Goal: Information Seeking & Learning: Learn about a topic

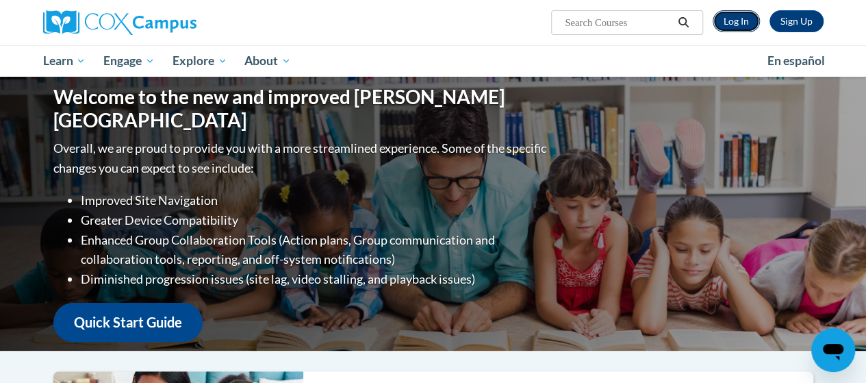
click at [724, 16] on link "Log In" at bounding box center [736, 21] width 47 height 22
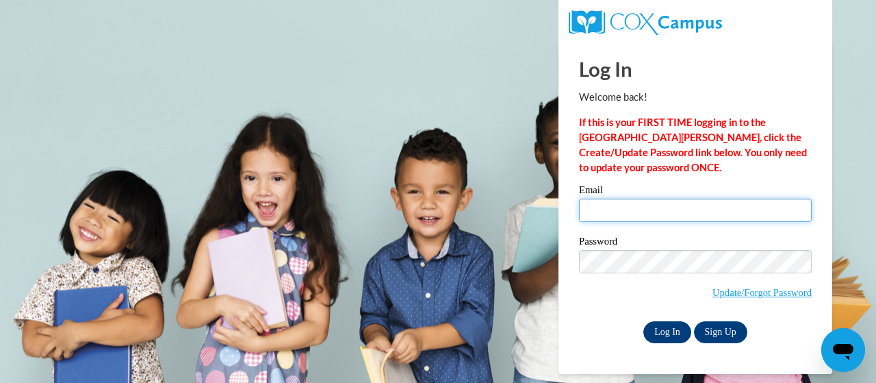
type input "[PERSON_NAME][EMAIL_ADDRESS][DOMAIN_NAME]"
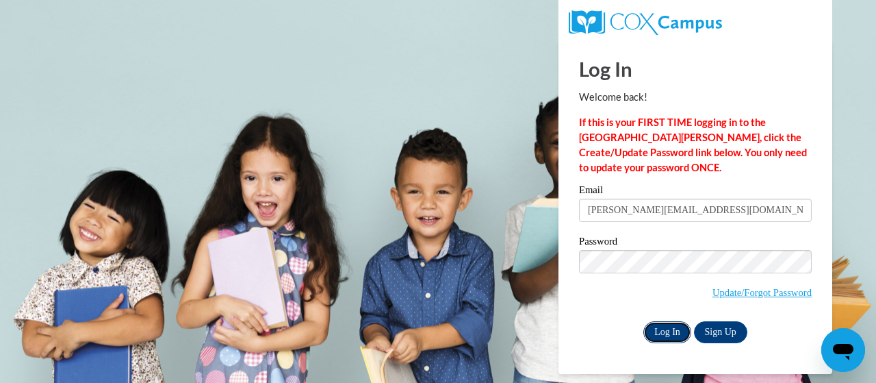
click at [661, 334] on input "Log In" at bounding box center [668, 332] width 48 height 22
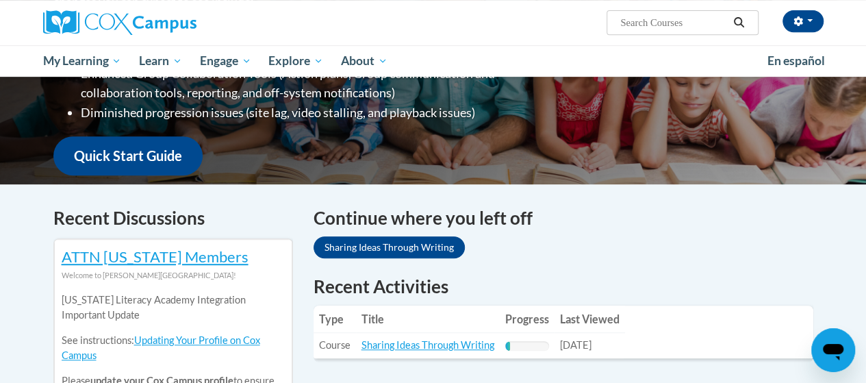
scroll to position [294, 0]
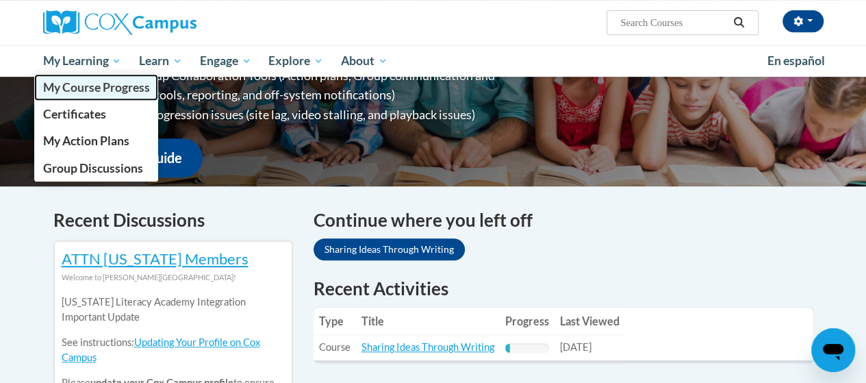
click at [112, 79] on link "My Course Progress" at bounding box center [96, 87] width 125 height 27
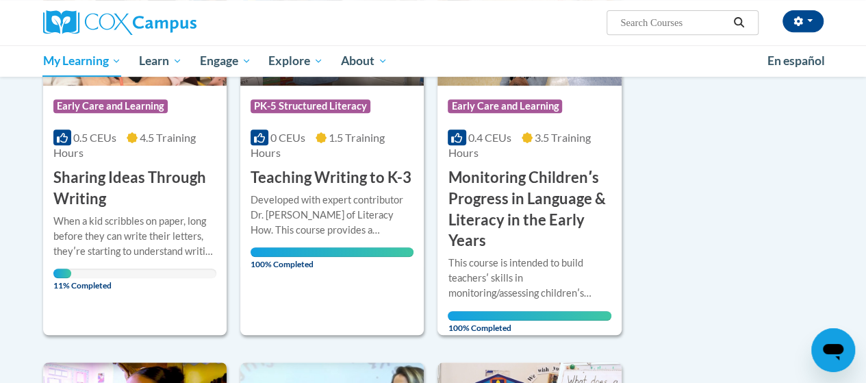
scroll to position [303, 0]
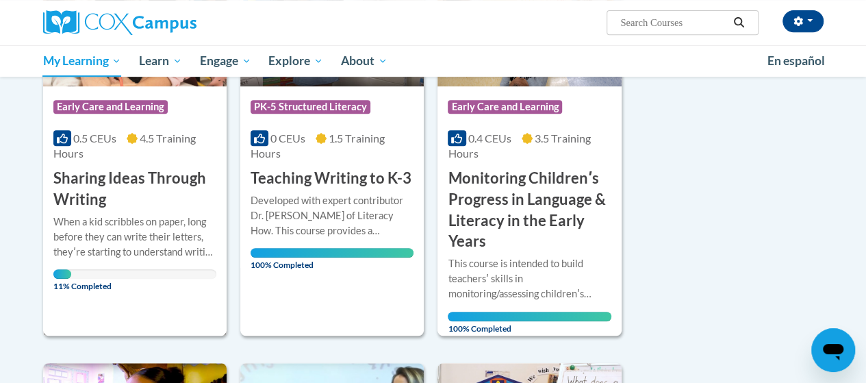
click at [186, 149] on div "0.5 CEUs 4.5 Training Hours" at bounding box center [134, 146] width 163 height 30
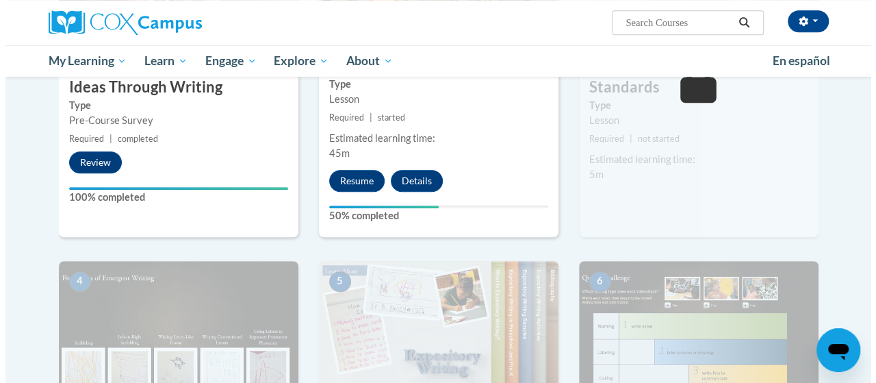
scroll to position [452, 0]
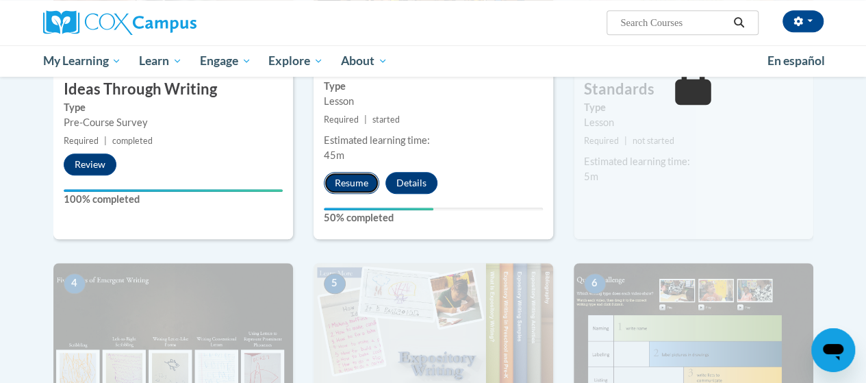
click at [353, 176] on button "Resume" at bounding box center [351, 183] width 55 height 22
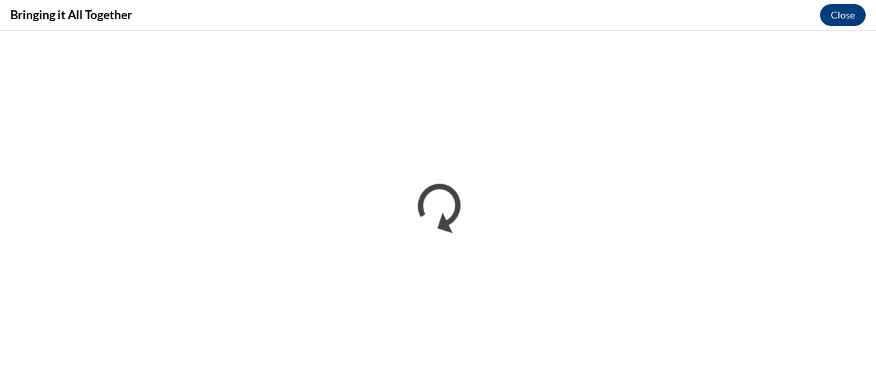
scroll to position [0, 0]
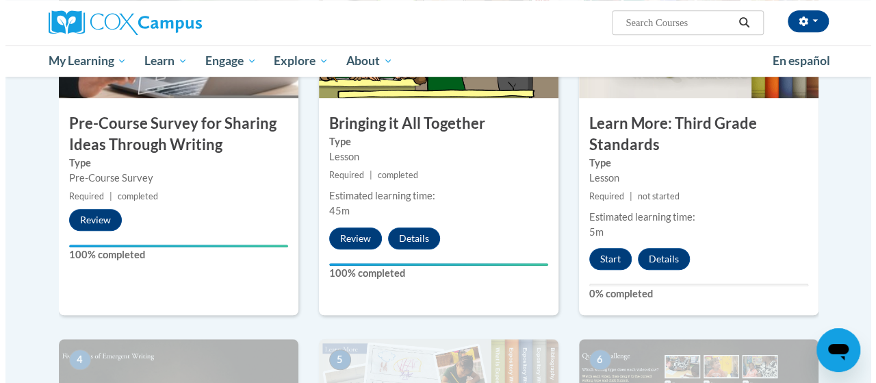
scroll to position [397, 0]
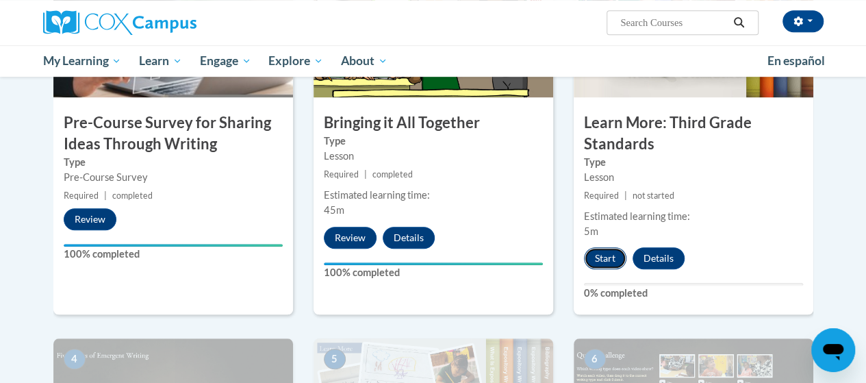
click at [600, 260] on button "Start" at bounding box center [605, 258] width 42 height 22
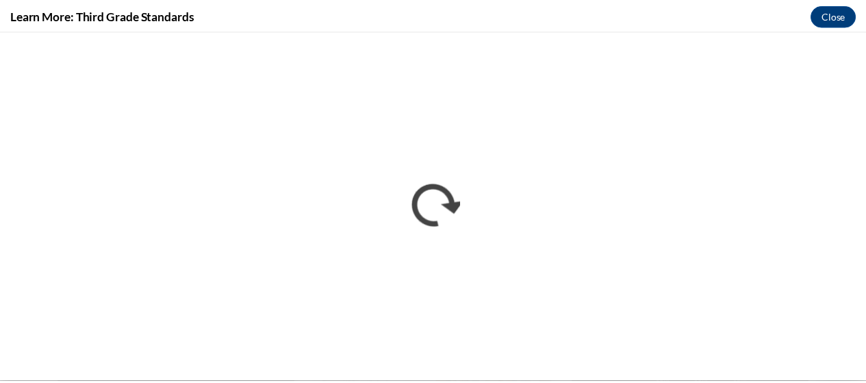
scroll to position [0, 0]
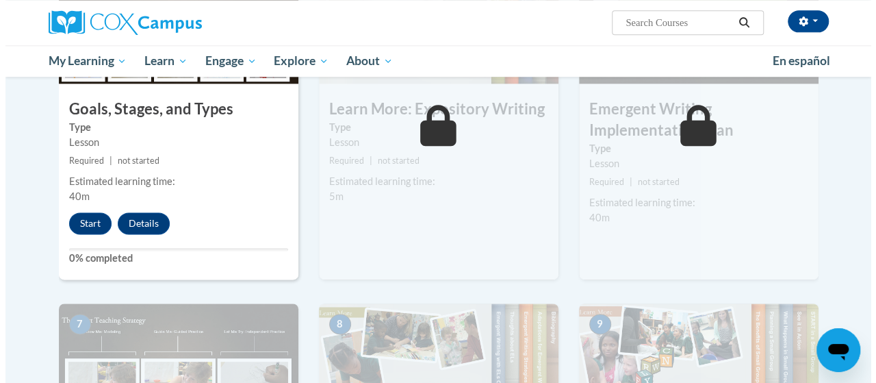
scroll to position [792, 0]
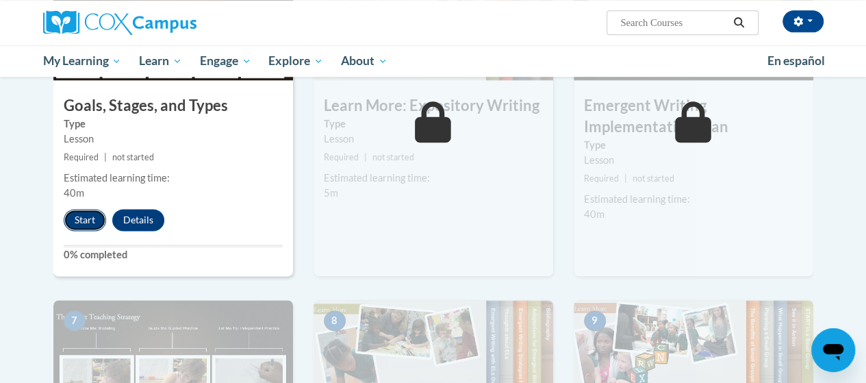
click at [83, 218] on button "Start" at bounding box center [85, 220] width 42 height 22
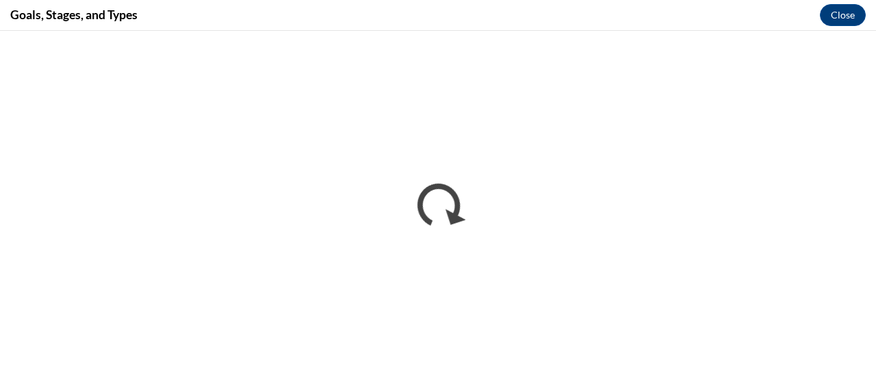
scroll to position [0, 0]
